Goal: Task Accomplishment & Management: Complete application form

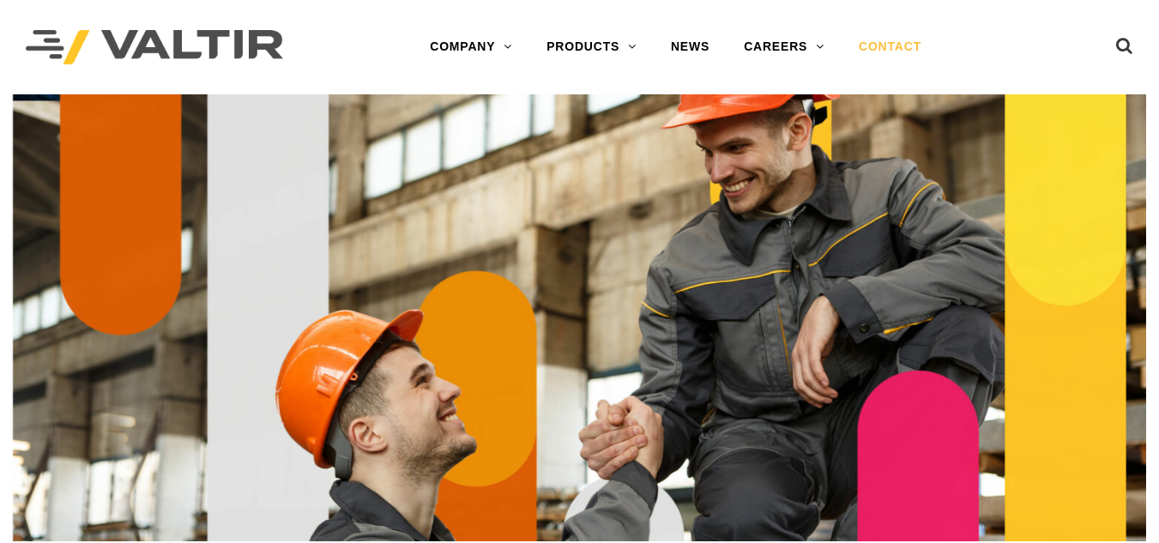
scroll to position [21, 0]
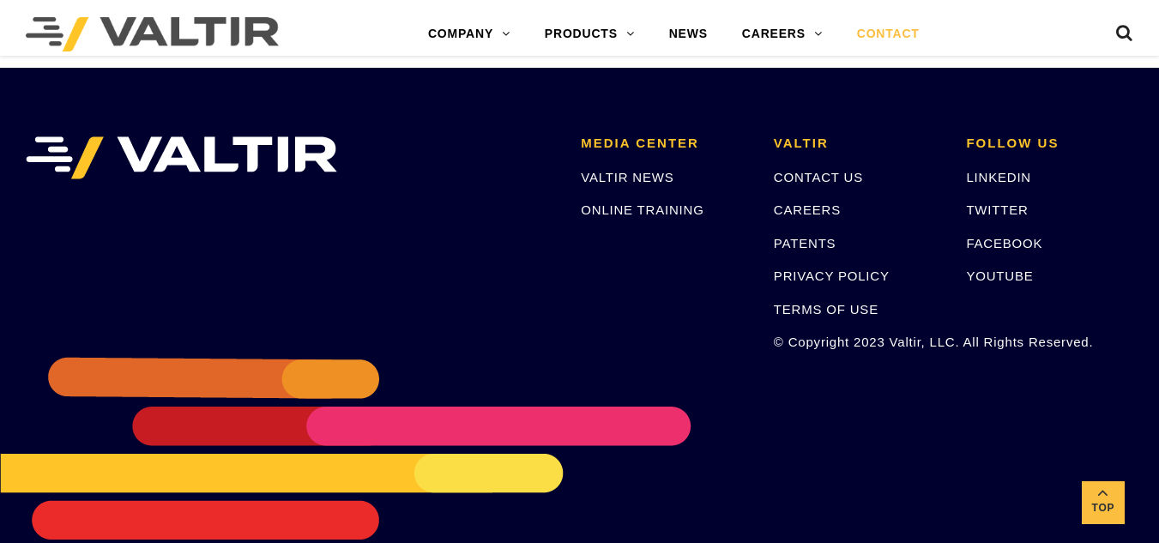
scroll to position [2402, 0]
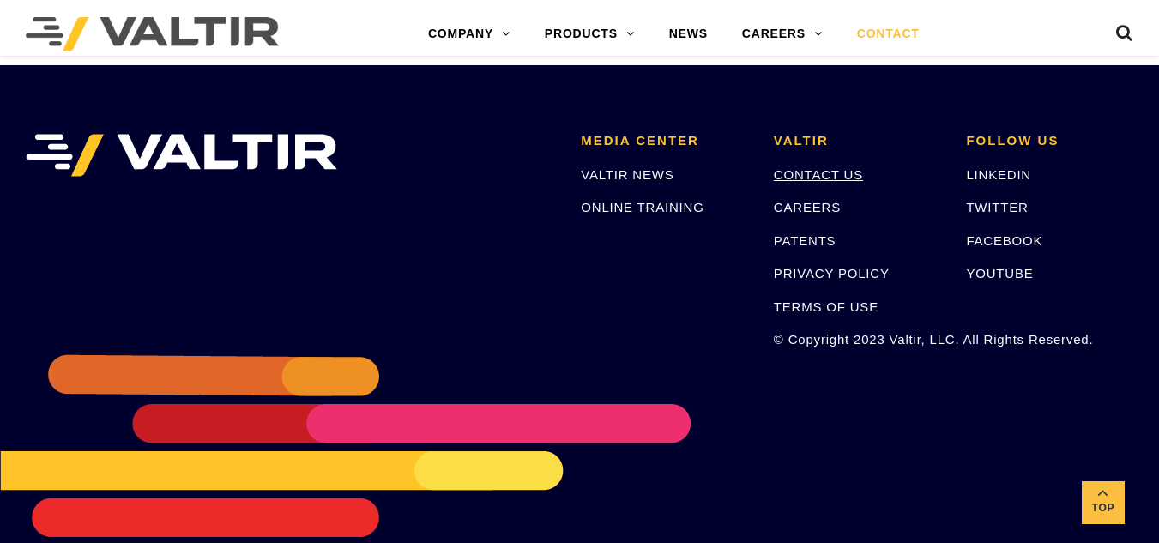
click at [814, 176] on link "CONTACT US" at bounding box center [818, 174] width 89 height 15
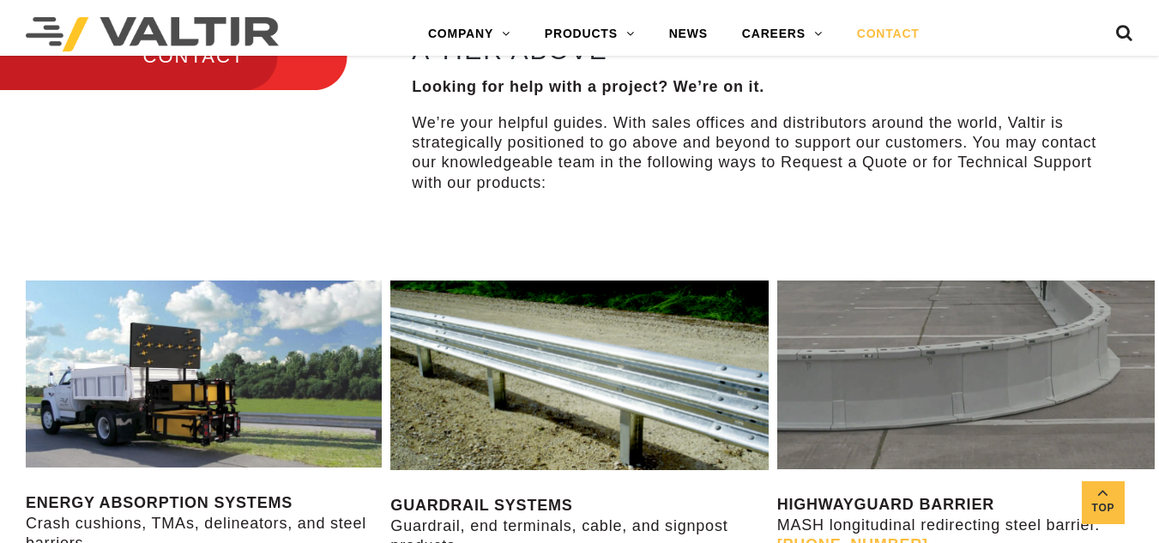
scroll to position [772, 0]
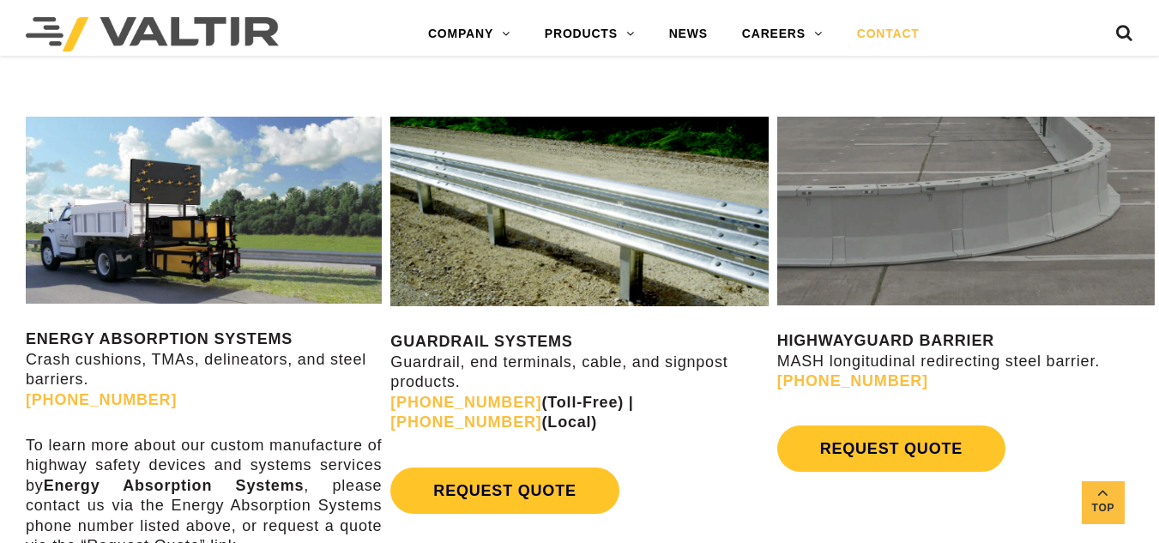
click at [752, 329] on div "GUARDRAIL SYSTEMS Guardrail, end terminals, cable, and signpost products. (888)…" at bounding box center [578, 319] width 377 height 405
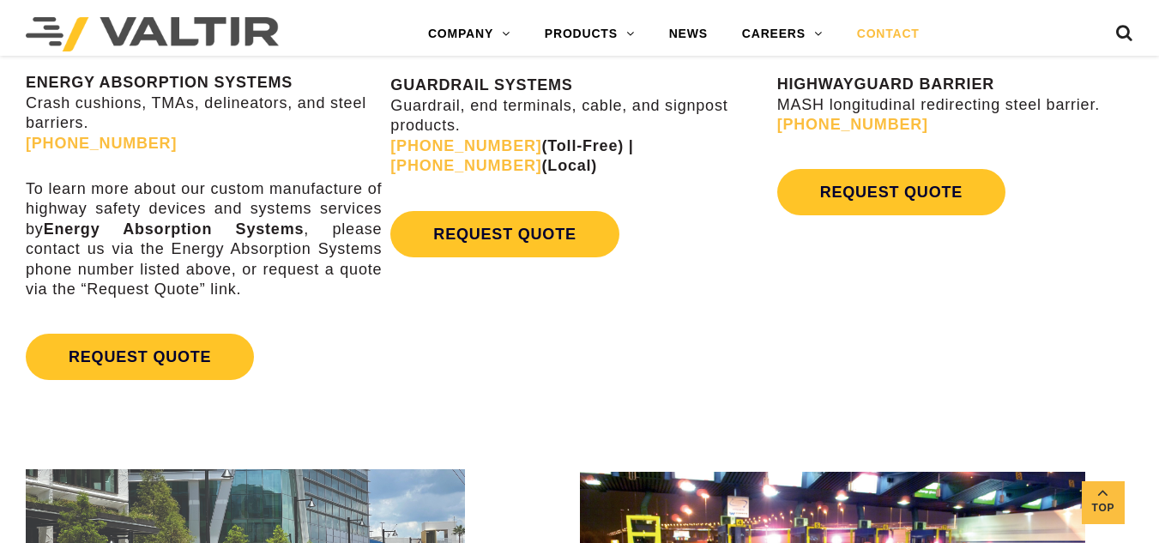
scroll to position [1029, 0]
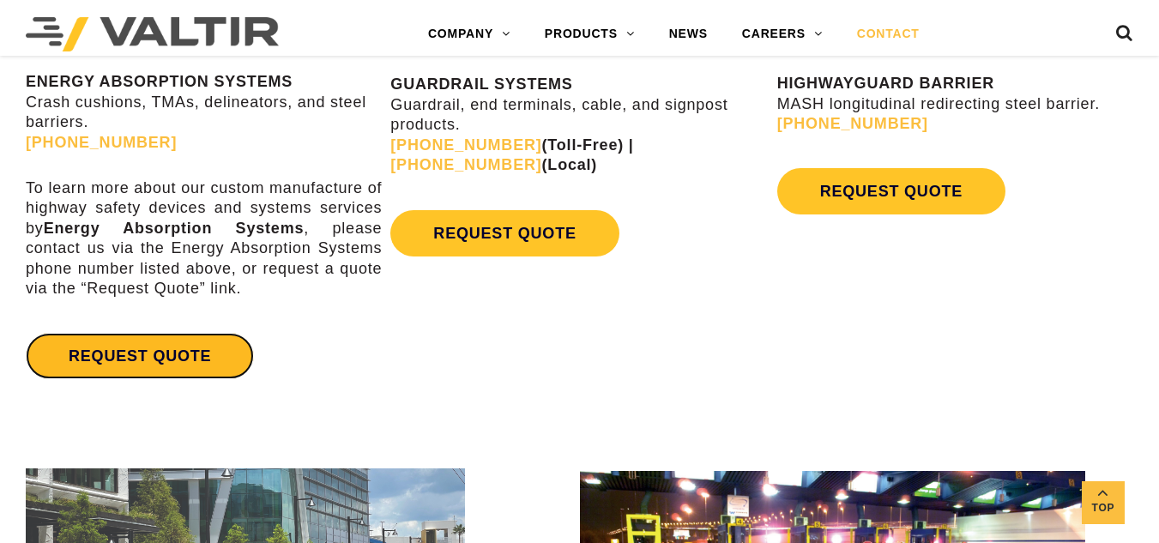
click at [211, 367] on link "REQUEST QUOTE" at bounding box center [140, 356] width 228 height 46
